Goal: Ask a question

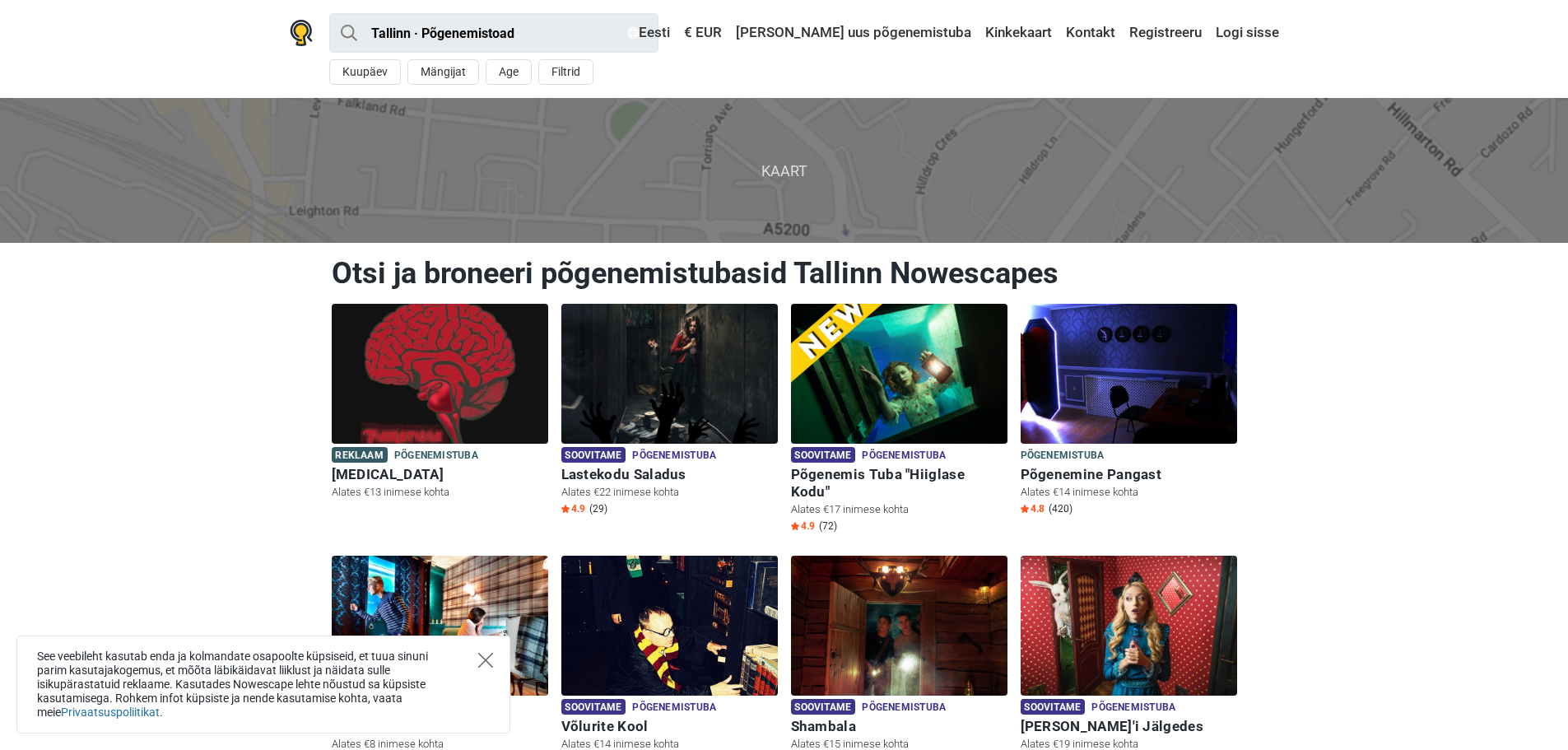
click at [488, 654] on icon "Close" at bounding box center [486, 660] width 15 height 15
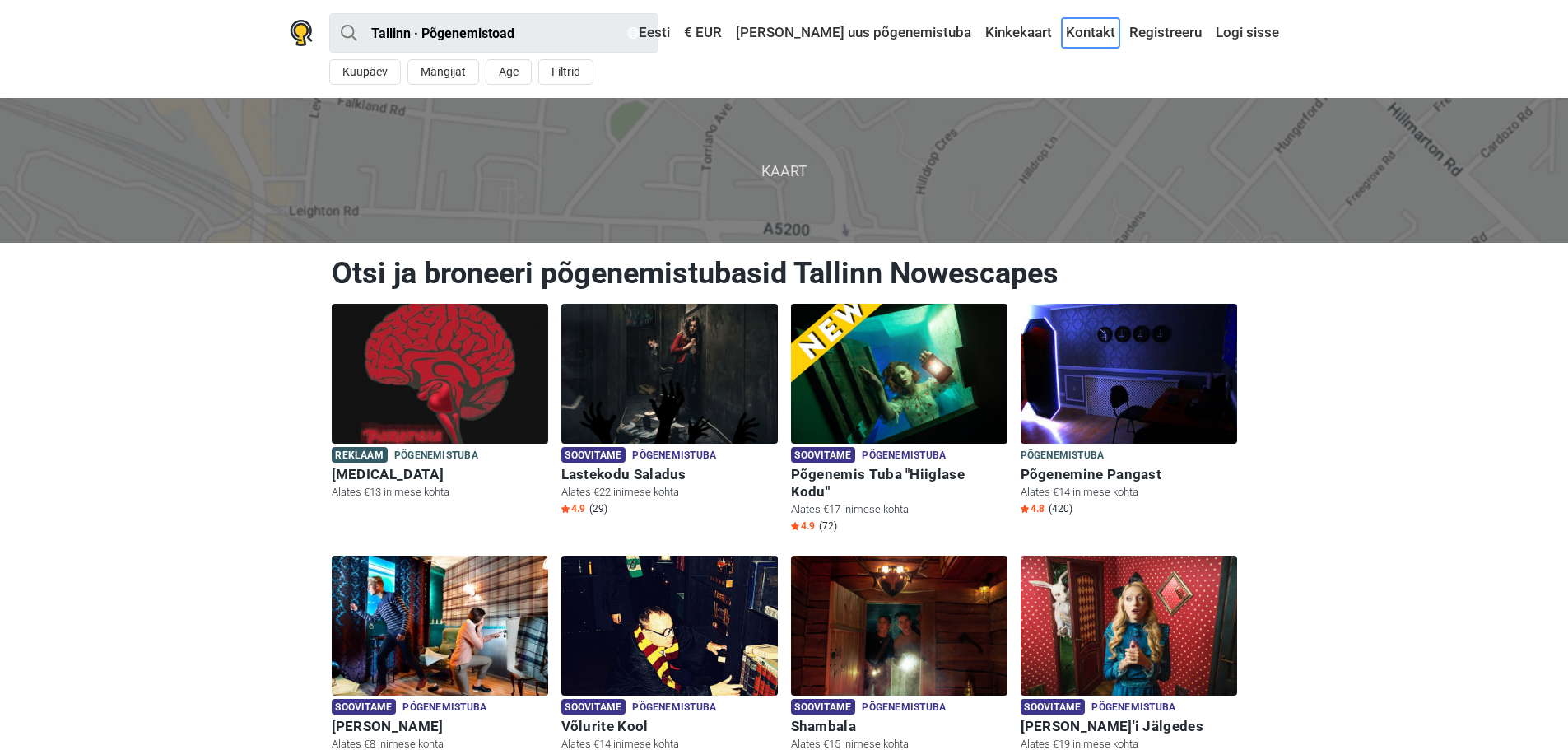
click at [1088, 29] on link "Kontakt" at bounding box center [1090, 32] width 57 height 29
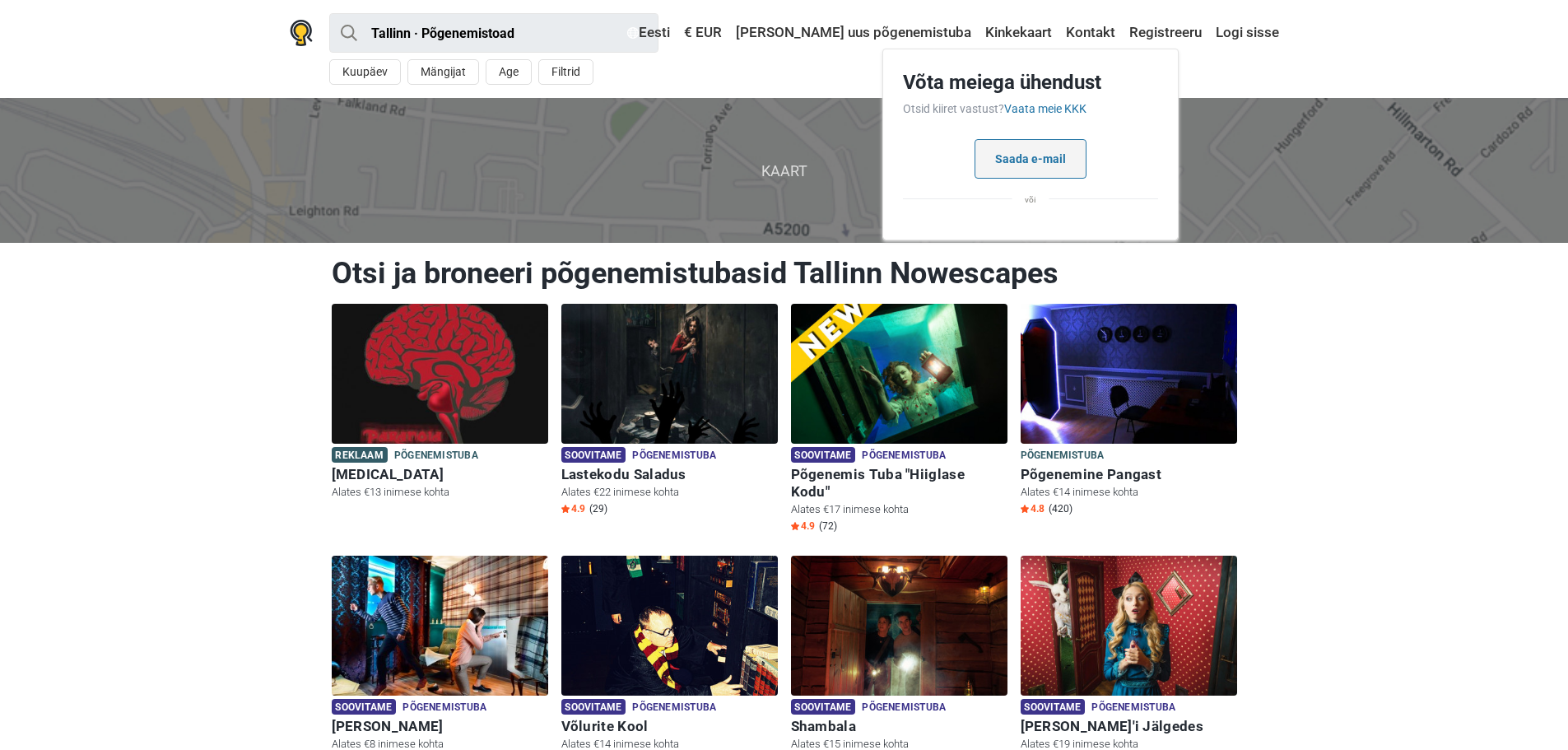
click at [1015, 154] on button "Saada e-mail" at bounding box center [1030, 159] width 112 height 40
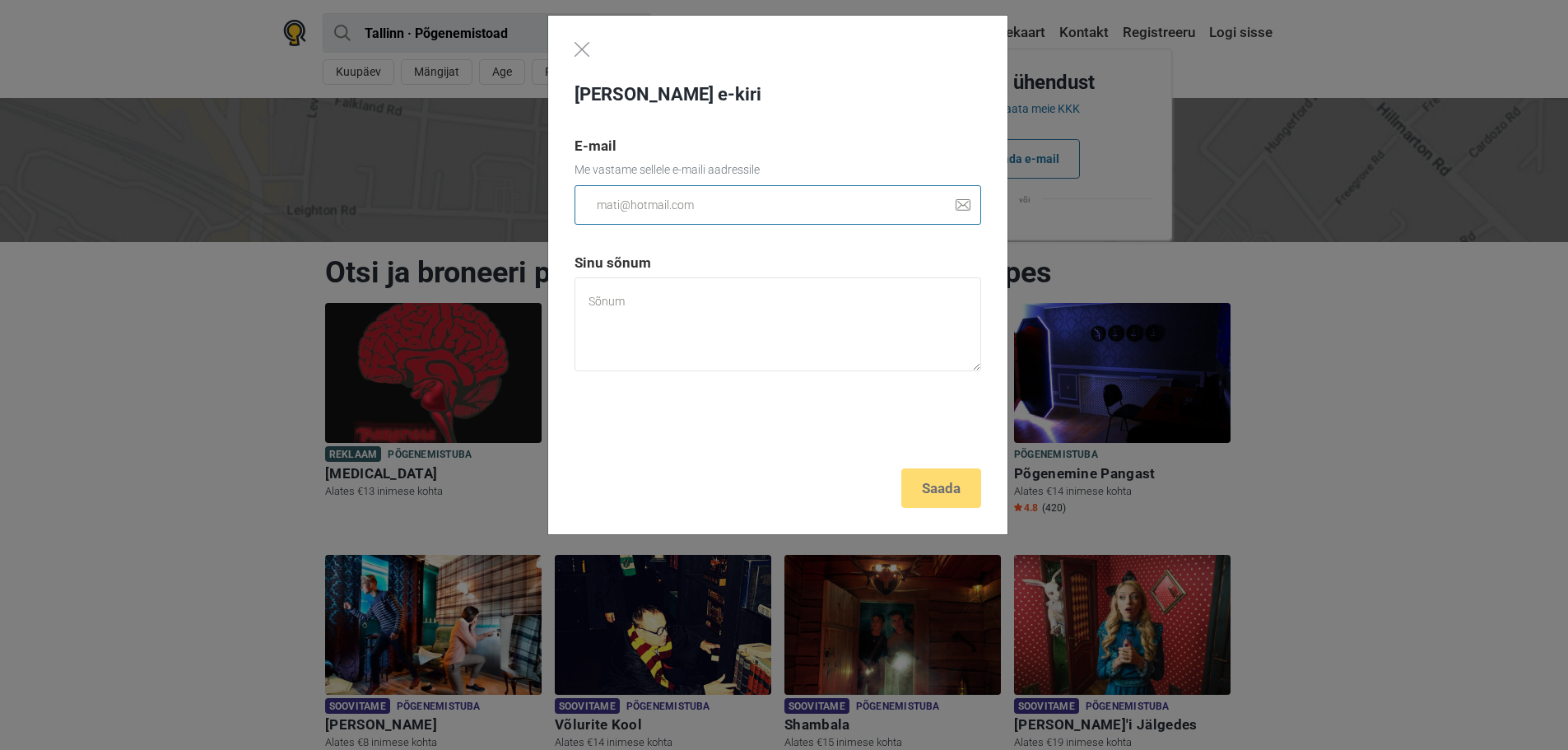
click at [718, 206] on input "email" at bounding box center [777, 205] width 407 height 40
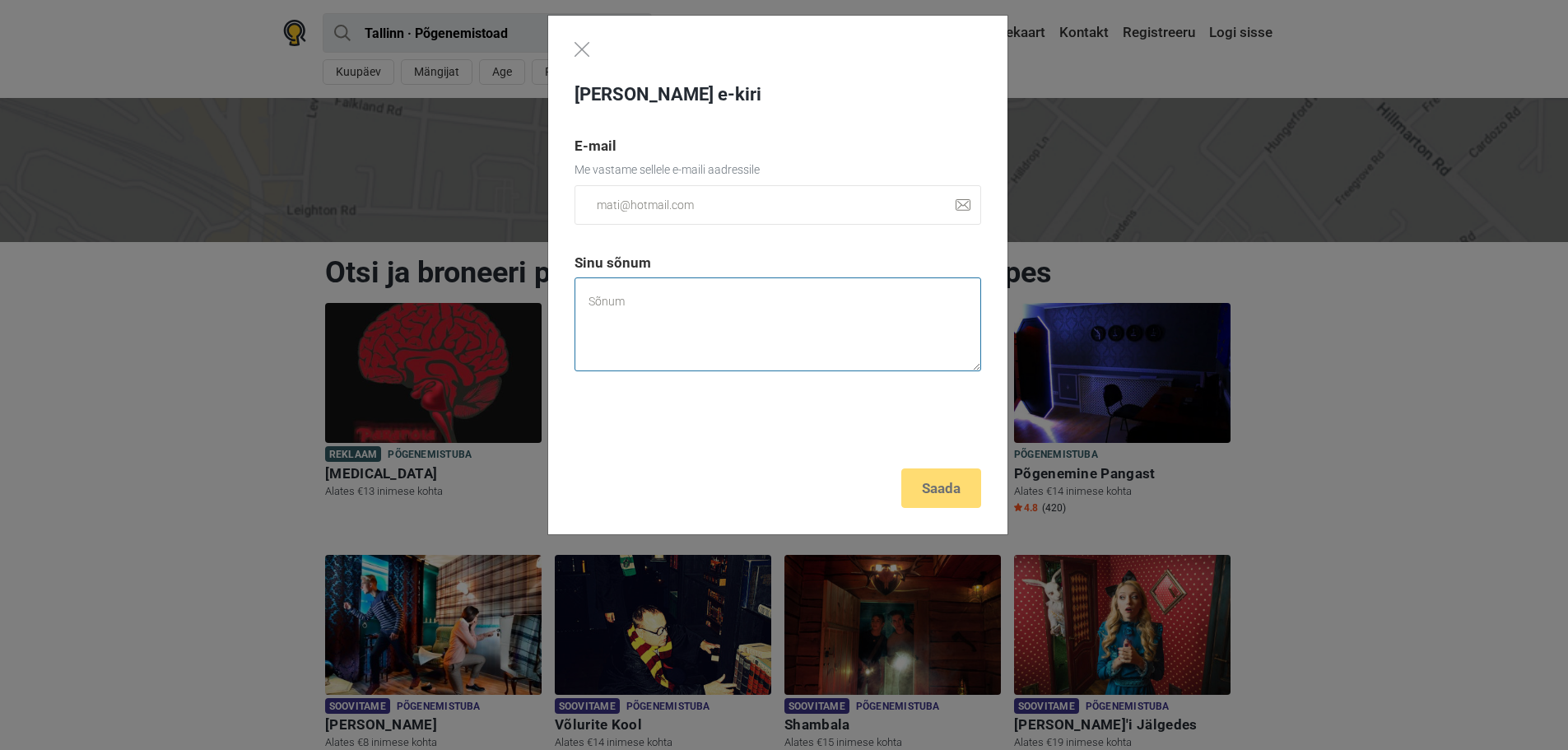
click at [590, 318] on textarea at bounding box center [777, 325] width 407 height 94
click at [755, 325] on textarea "Tere, Sooviks uurida ettevõtte ürituse kohta põgenemistoas. Inimesi oleks c 25-…" at bounding box center [777, 325] width 407 height 94
click at [712, 343] on textarea "Tere, Sooviks uurida ettevõtte ürituse korraldamise kohta põgenemistoas. Inimes…" at bounding box center [777, 325] width 407 height 94
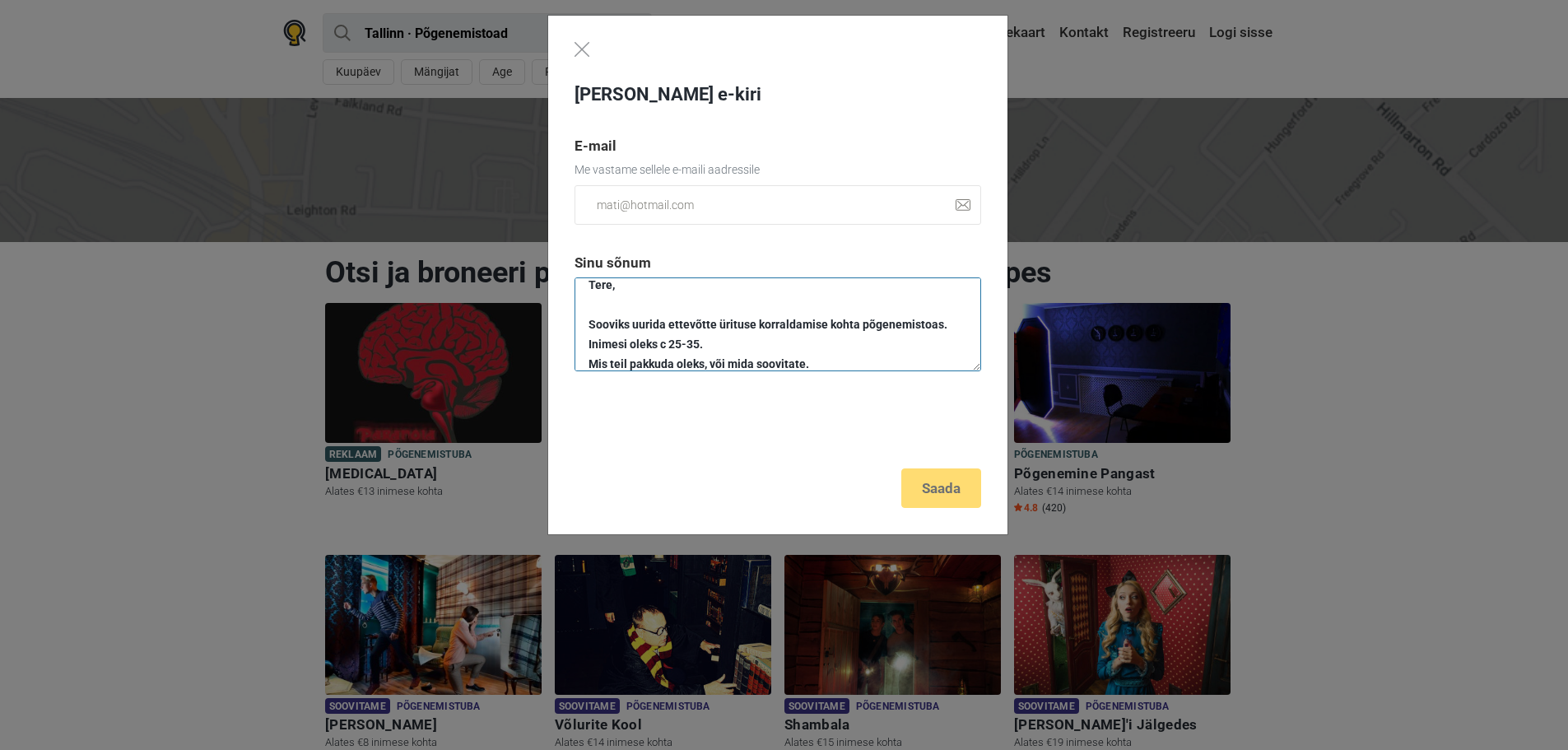
type textarea "Tere, Sooviks uurida ettevõtte ürituse korraldamise kohta põgenemistoas. Inimes…"
click at [646, 203] on input "email" at bounding box center [777, 205] width 407 height 40
type input "[EMAIL_ADDRESS][DOMAIN_NAME]"
click at [590, 42] on div "[PERSON_NAME] e-kiri E-mail Me vastame sellele e-maili aadressile [EMAIL_ADDRES…" at bounding box center [777, 276] width 459 height 519
click at [584, 51] on img "Close" at bounding box center [582, 50] width 15 height 15
